Goal: Navigation & Orientation: Find specific page/section

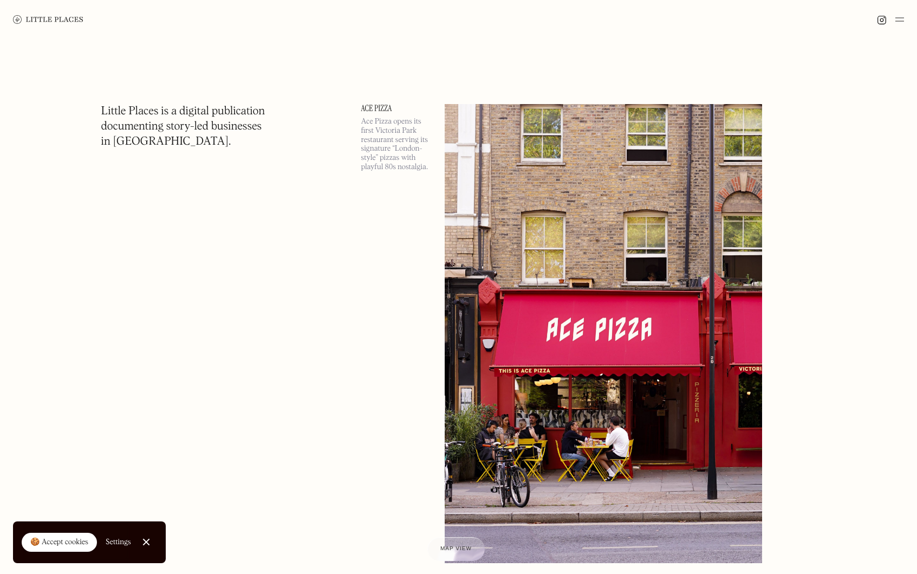
scroll to position [259, 0]
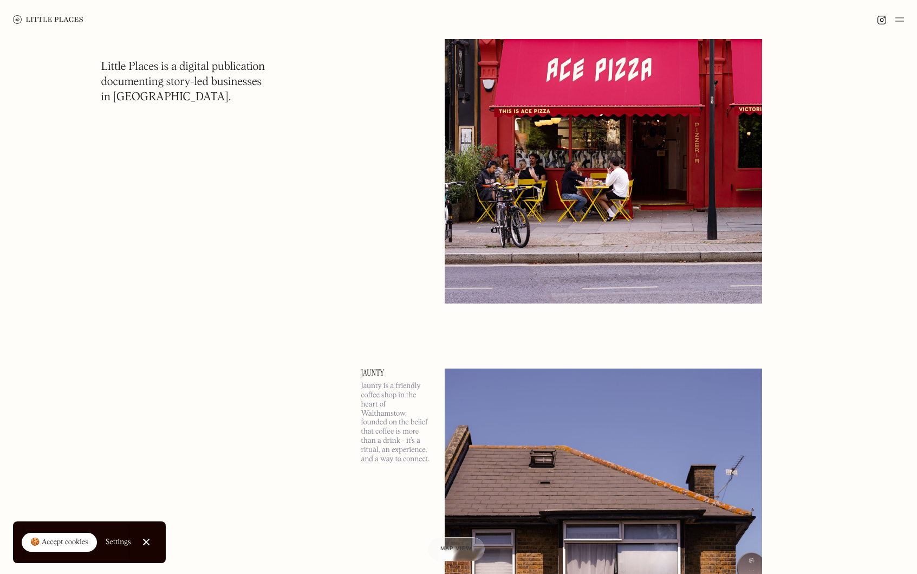
click at [901, 19] on img at bounding box center [899, 19] width 9 height 13
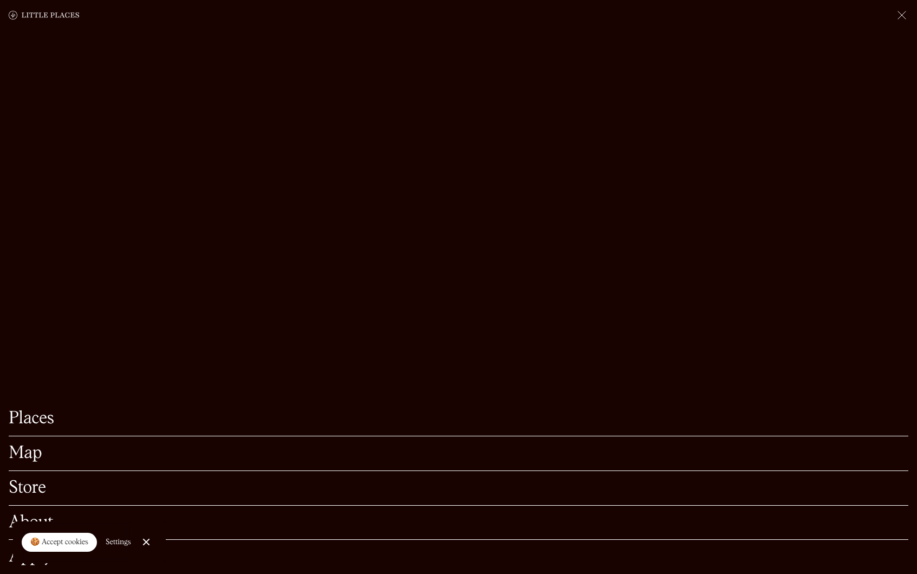
scroll to position [485, 0]
click at [357, 410] on link "Places" at bounding box center [459, 418] width 900 height 17
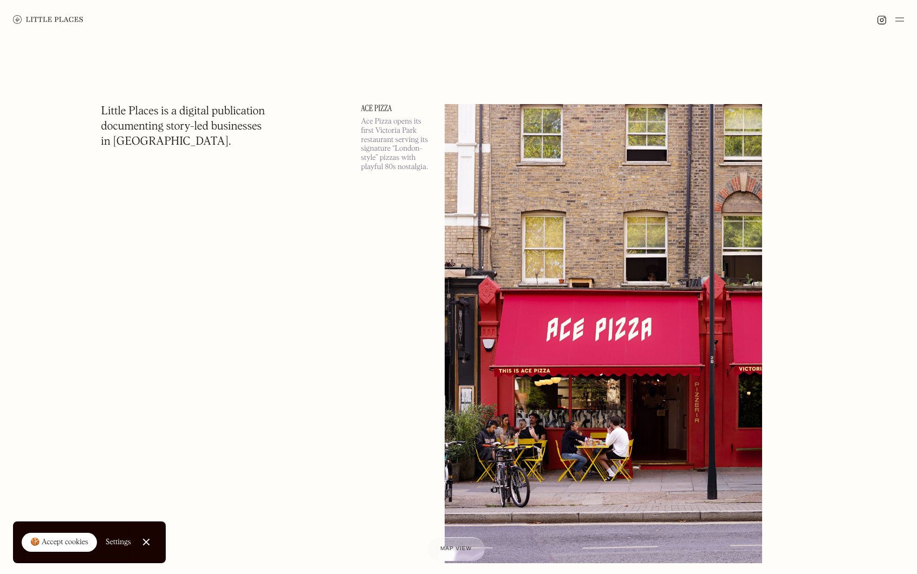
click at [901, 21] on img at bounding box center [899, 19] width 9 height 13
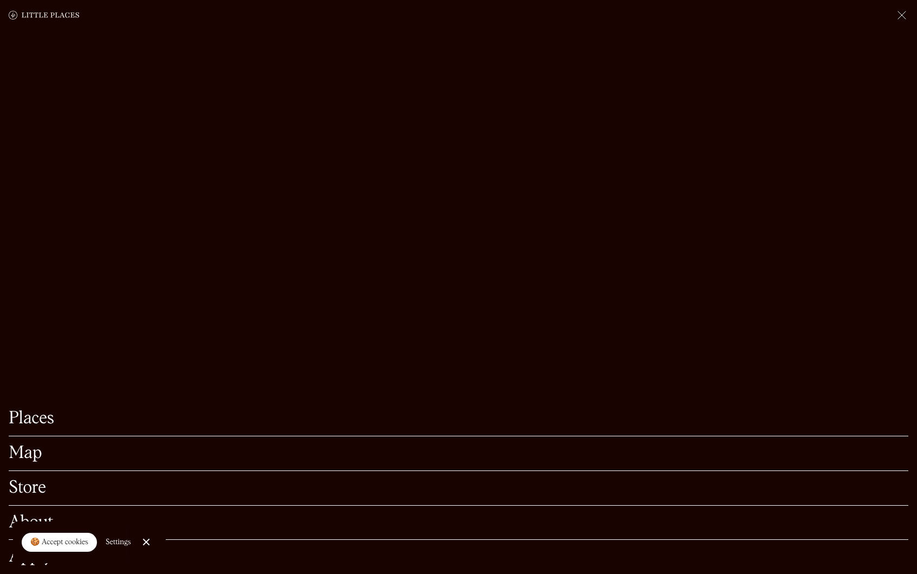
click at [119, 445] on link "Map" at bounding box center [459, 453] width 900 height 17
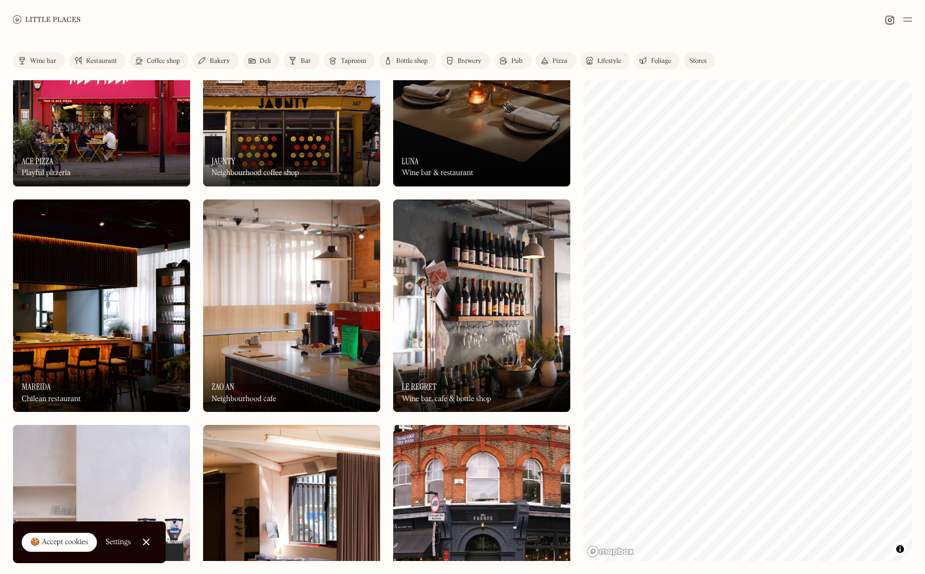
scroll to position [425, 0]
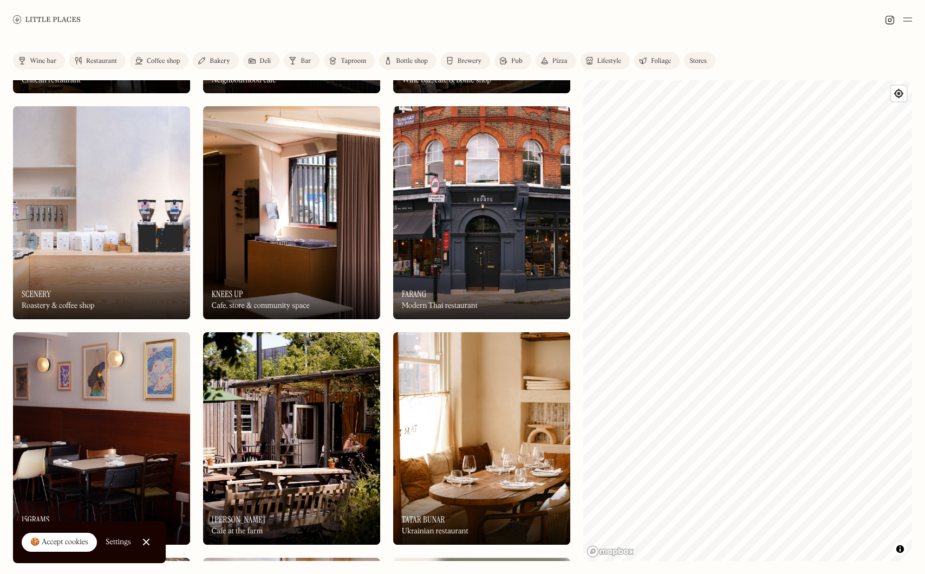
click at [27, 53] on link "Wine bar" at bounding box center [39, 60] width 52 height 17
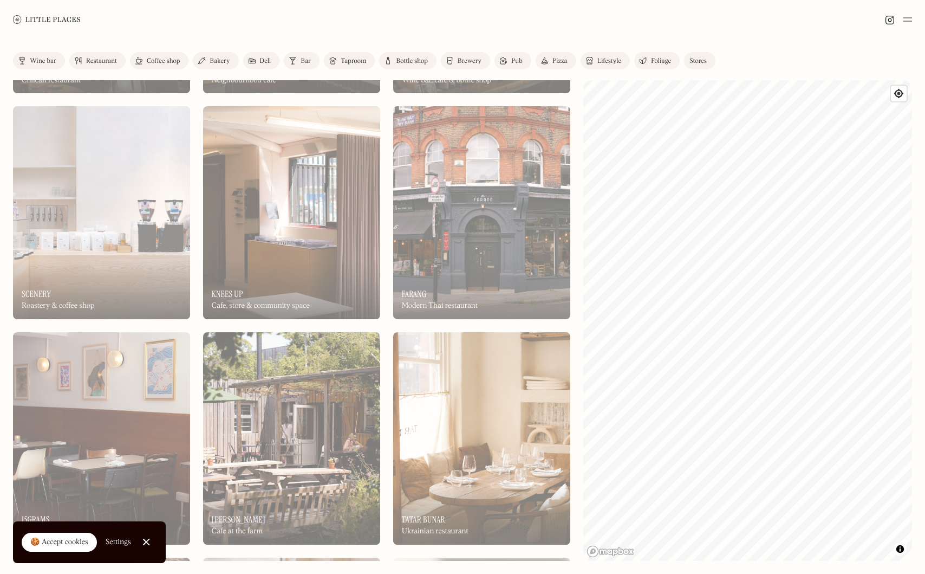
click at [99, 62] on div "Restaurant" at bounding box center [101, 61] width 31 height 6
click at [181, 66] on div "Label Wine bar Restaurant Wine bar Restaurant Coffee shop Bakery Deli Bar Tapro…" at bounding box center [462, 63] width 899 height 22
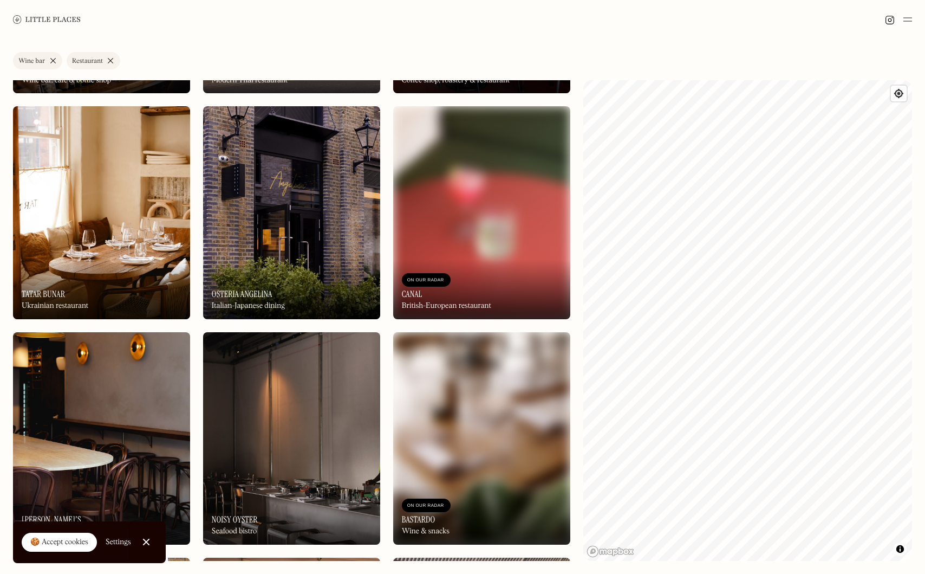
click at [107, 61] on link "Restaurant" at bounding box center [94, 60] width 54 height 17
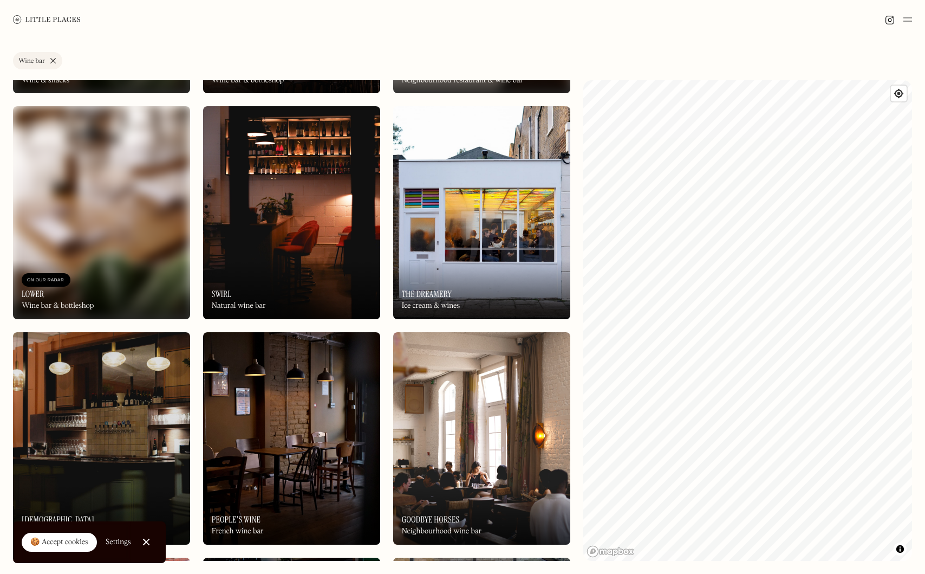
click at [56, 61] on link "Wine bar" at bounding box center [37, 60] width 49 height 17
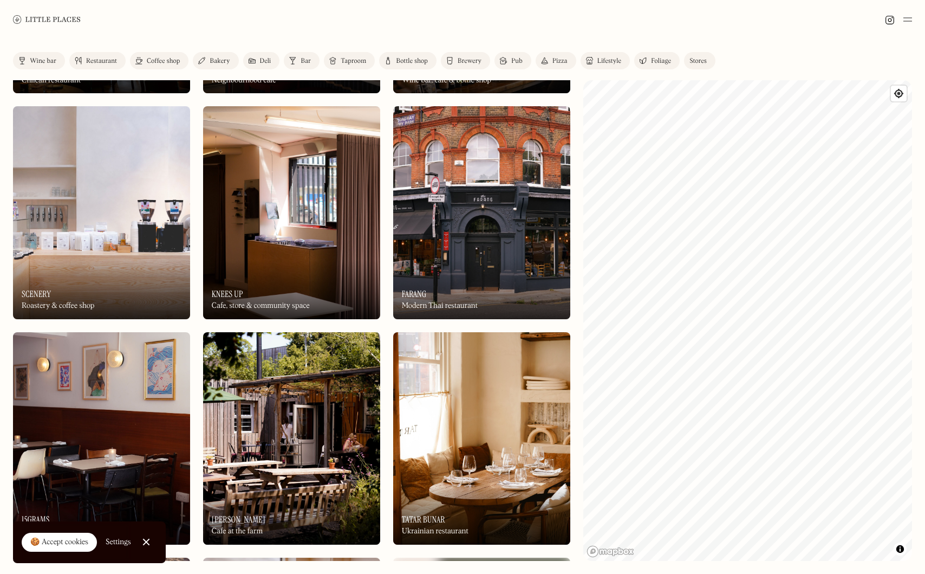
click at [48, 65] on link "Wine bar" at bounding box center [39, 60] width 52 height 17
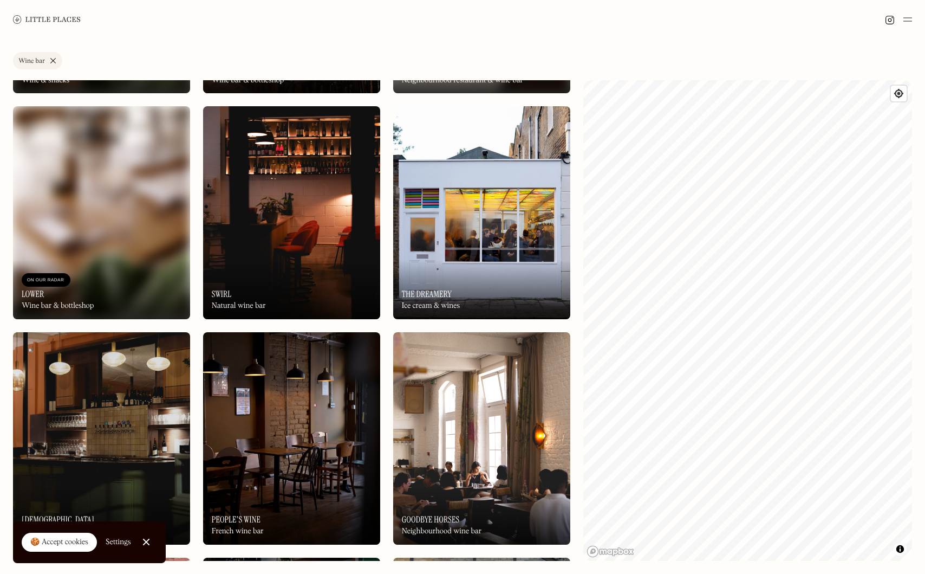
click at [54, 59] on link "Wine bar" at bounding box center [37, 60] width 49 height 17
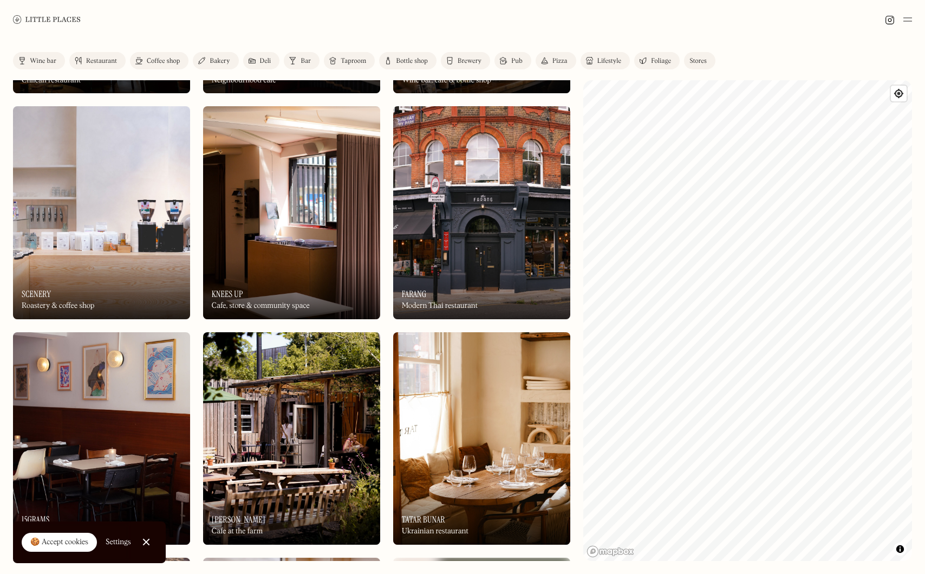
drag, startPoint x: 117, startPoint y: 64, endPoint x: 155, endPoint y: 63, distance: 37.9
click at [117, 64] on link "Restaurant" at bounding box center [97, 60] width 56 height 17
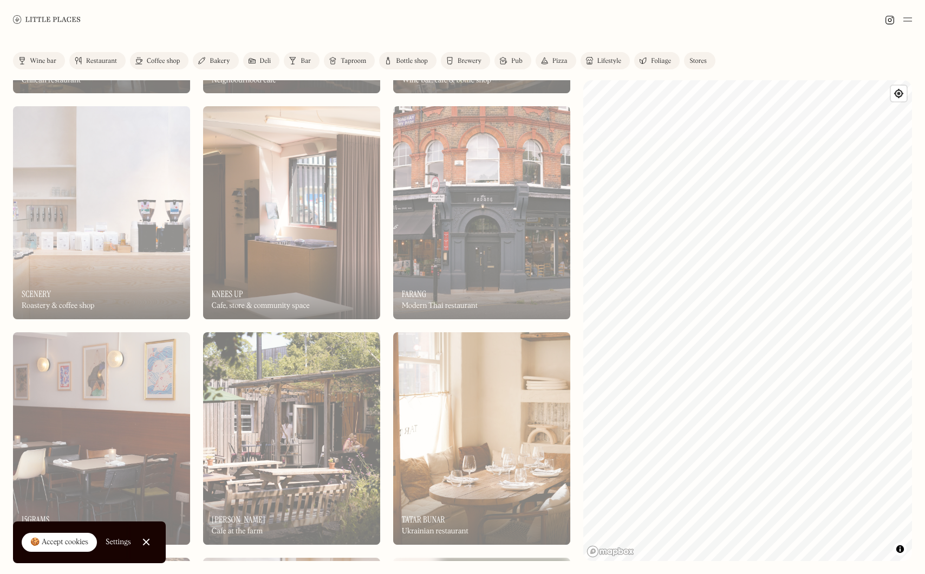
click at [157, 63] on div "Label Restaurant Wine bar Restaurant Coffee shop Bakery Deli Bar Taproom Bottle…" at bounding box center [462, 63] width 899 height 22
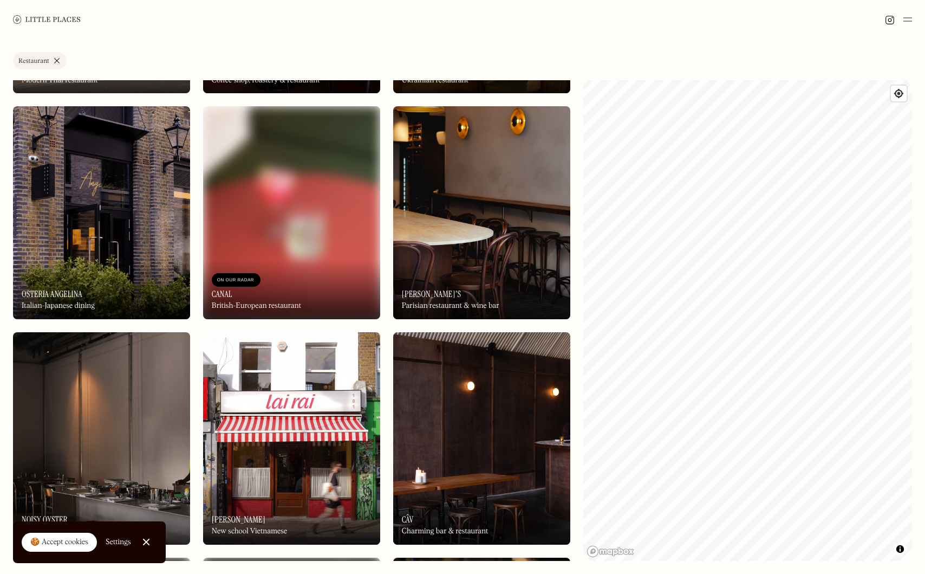
click at [216, 62] on div "Label Restaurant Wine bar Restaurant Coffee shop Bakery Deli Bar Taproom Bottle…" at bounding box center [462, 63] width 899 height 22
click at [285, 64] on div "Label Restaurant Wine bar Restaurant Coffee shop Bakery Deli Bar Taproom Bottle…" at bounding box center [462, 63] width 899 height 22
click at [58, 60] on link "Restaurant" at bounding box center [40, 60] width 54 height 17
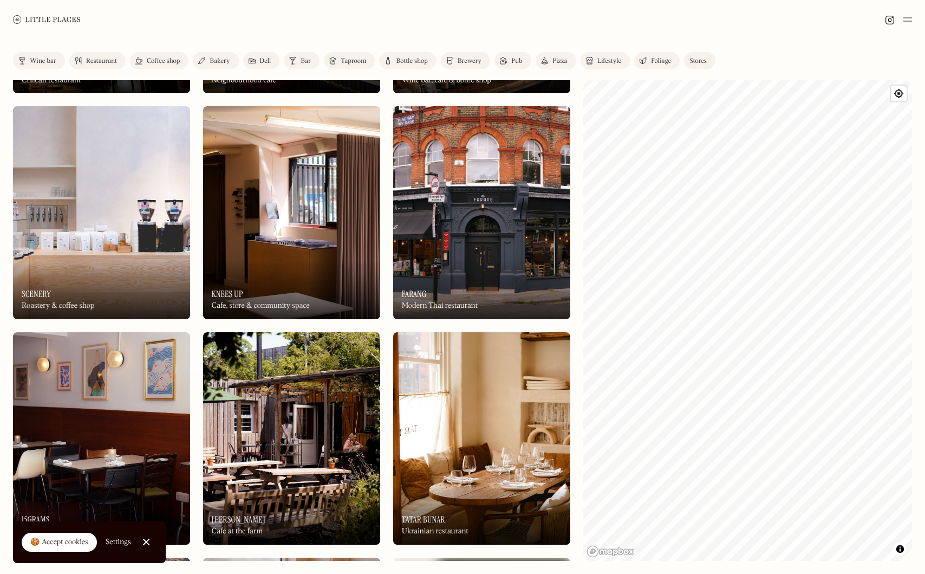
click at [26, 18] on img at bounding box center [47, 19] width 68 height 8
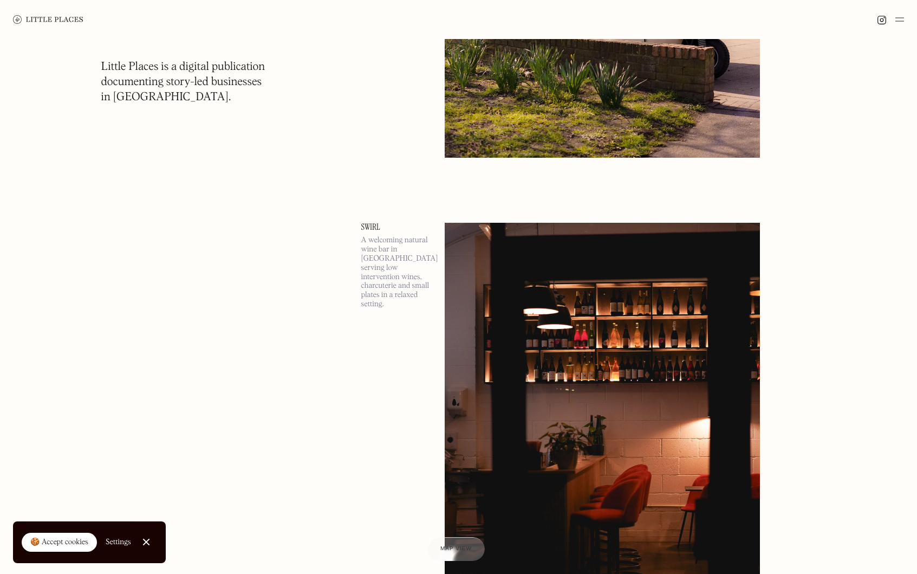
scroll to position [12974, 0]
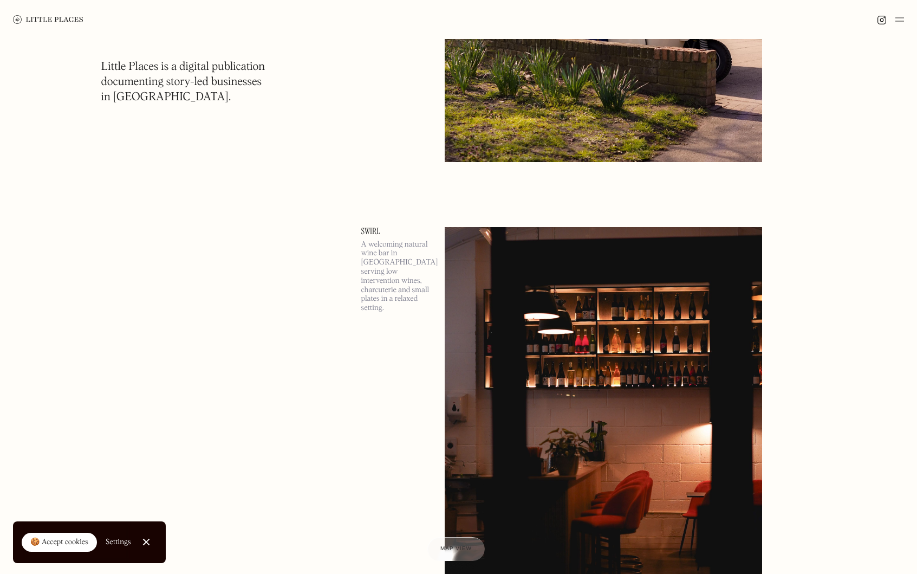
click at [145, 536] on link "Close Cookie Popup" at bounding box center [146, 542] width 22 height 22
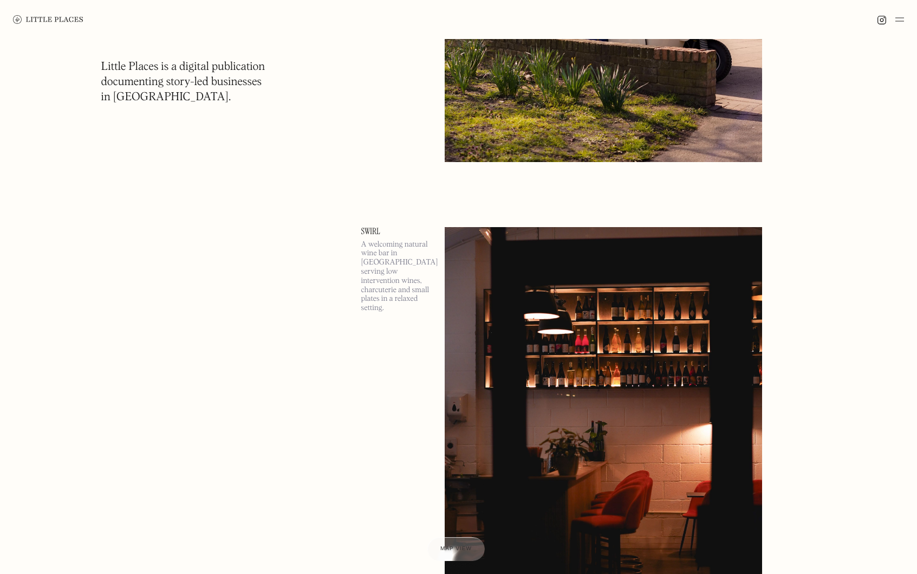
click at [900, 21] on img at bounding box center [899, 19] width 9 height 13
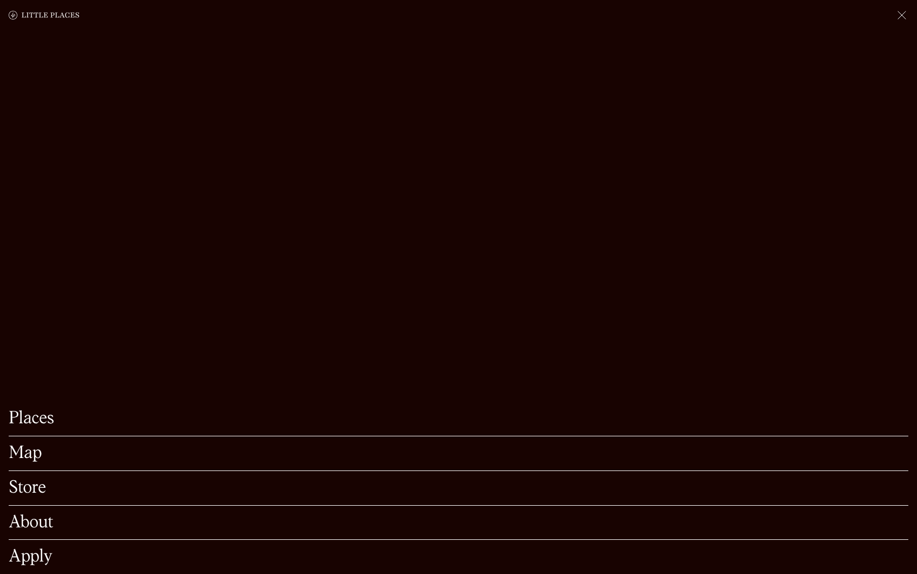
click at [38, 514] on link "About" at bounding box center [459, 522] width 900 height 17
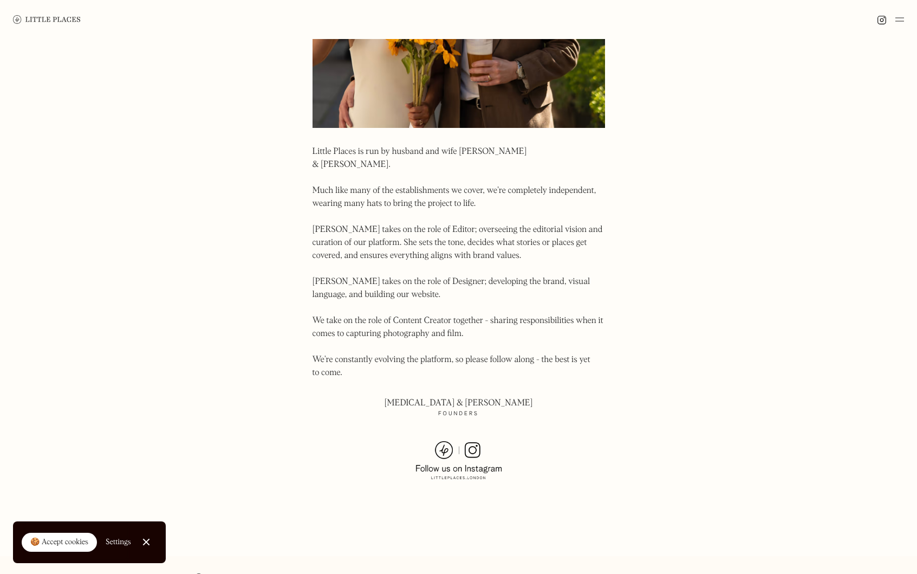
scroll to position [627, 0]
